Goal: Find specific page/section: Find specific page/section

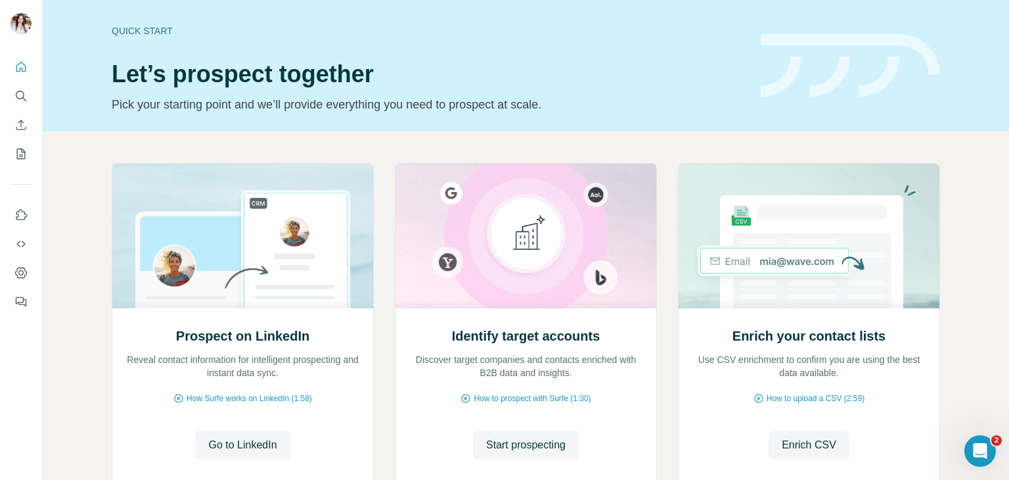
scroll to position [88, 0]
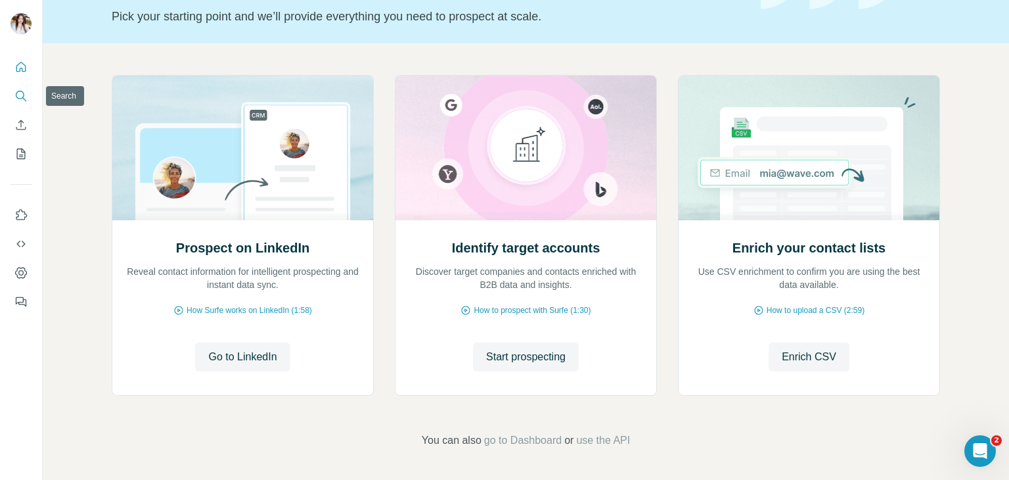
click at [19, 97] on icon "Search" at bounding box center [20, 95] width 13 height 13
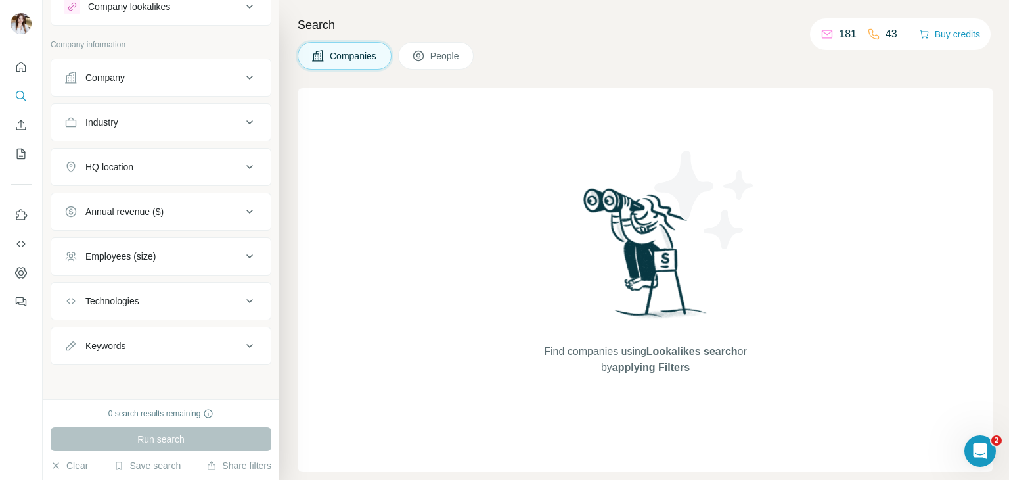
scroll to position [47, 0]
click at [675, 19] on h4 "Search" at bounding box center [646, 25] width 696 height 18
click at [242, 171] on icon at bounding box center [250, 166] width 16 height 16
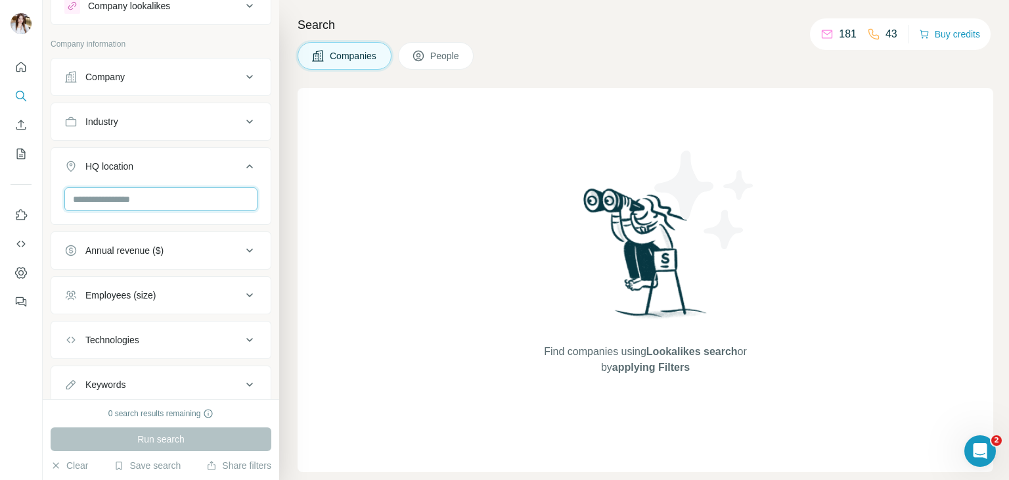
click at [192, 202] on input "text" at bounding box center [160, 199] width 193 height 24
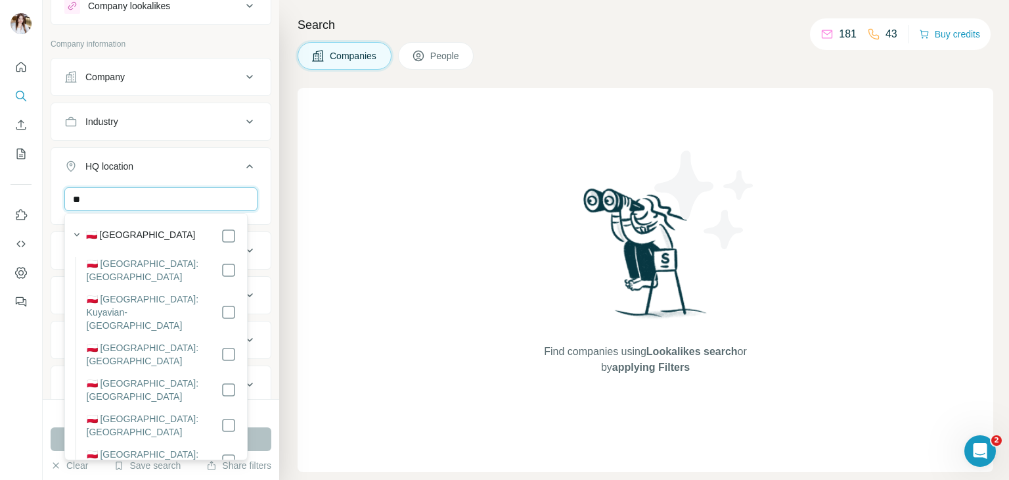
type input "*"
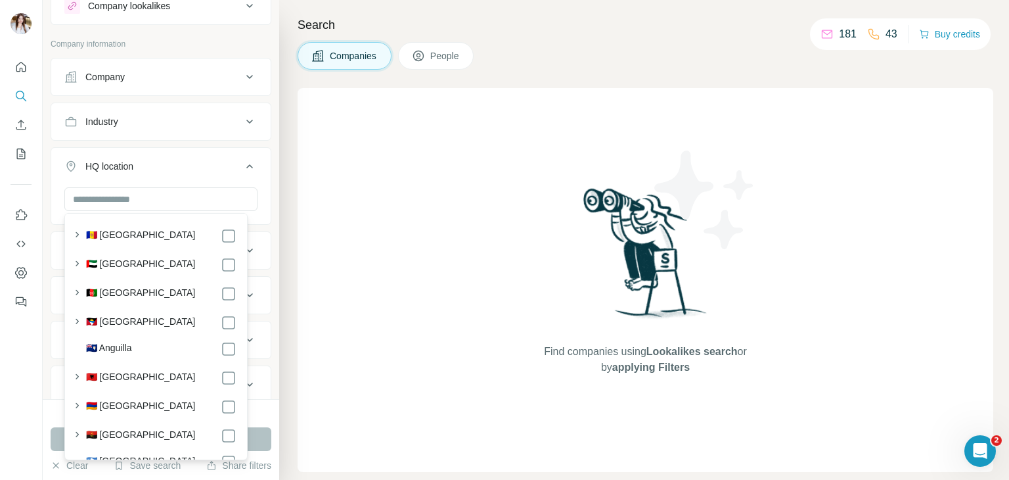
click at [478, 18] on h4 "Search" at bounding box center [646, 25] width 696 height 18
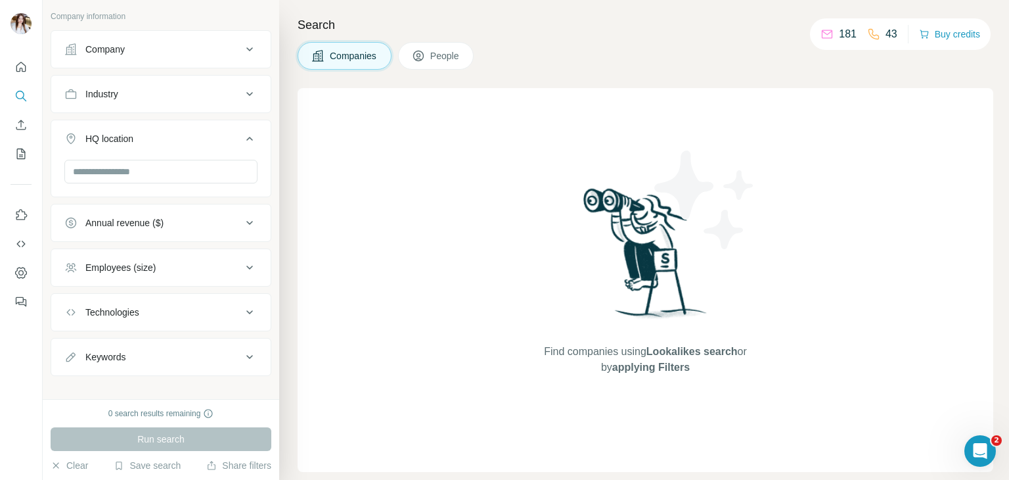
scroll to position [87, 0]
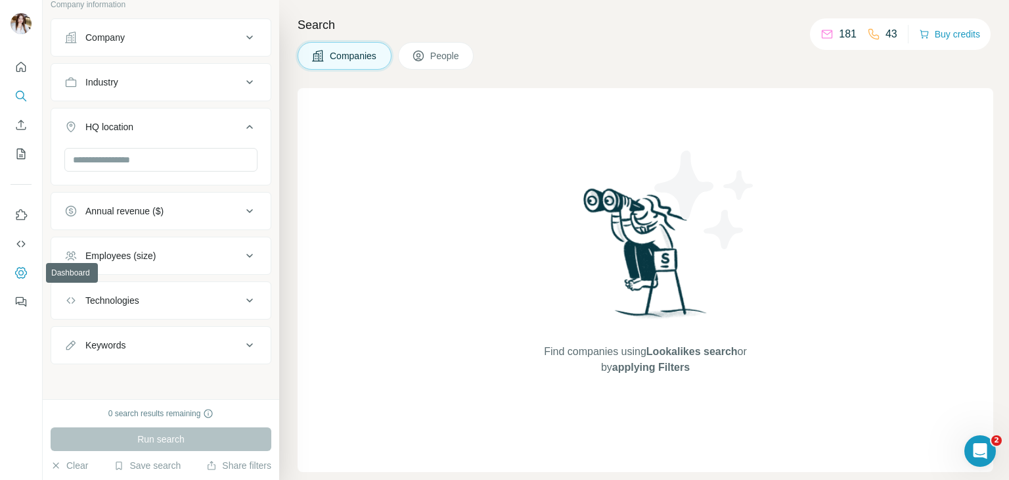
click at [22, 266] on icon "Dashboard" at bounding box center [20, 272] width 13 height 13
